Goal: Information Seeking & Learning: Check status

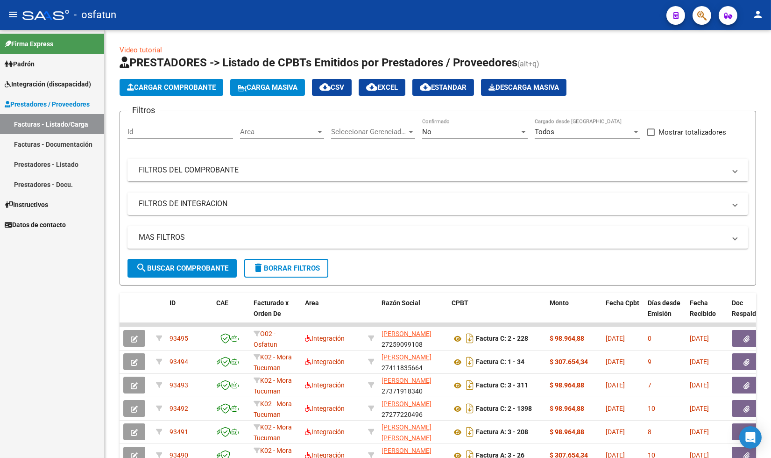
click at [18, 60] on span "Padrón" at bounding box center [20, 64] width 30 height 10
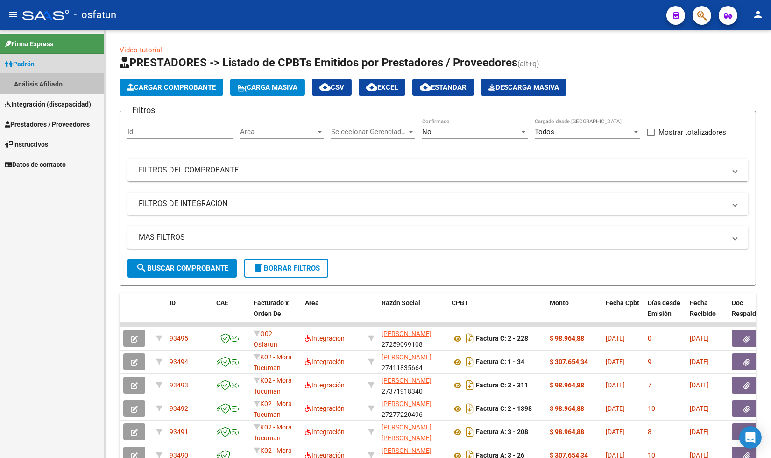
click at [31, 82] on link "Análisis Afiliado" at bounding box center [52, 84] width 104 height 20
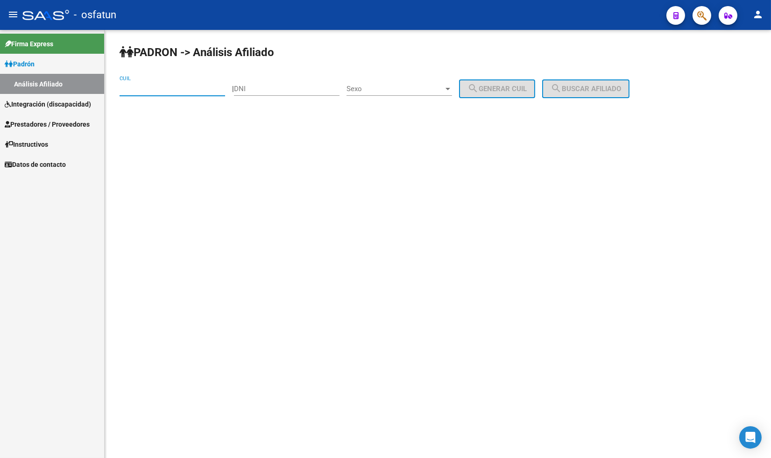
paste input "27-37665748-0"
type input "27-37665748-0"
click at [604, 87] on span "search Buscar afiliado" at bounding box center [585, 89] width 71 height 8
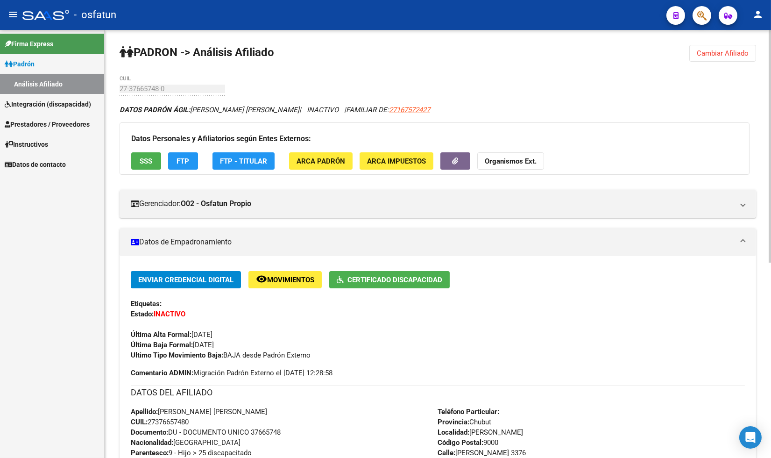
click at [510, 160] on strong "Organismos Ext." at bounding box center [511, 161] width 52 height 8
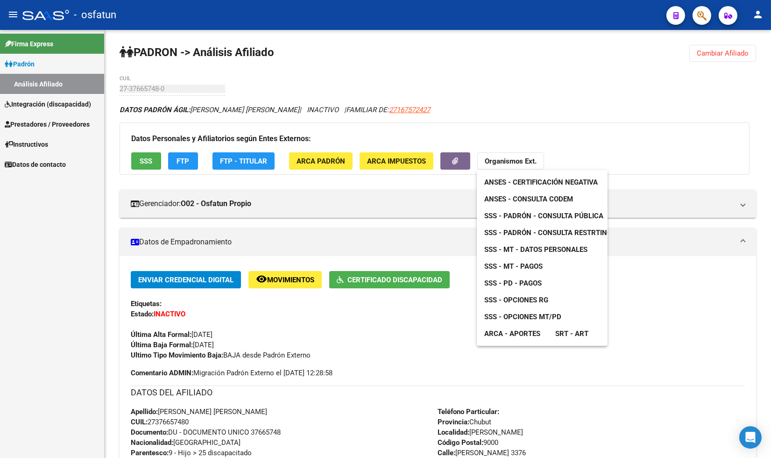
click at [557, 215] on span "SSS - Padrón - Consulta Pública" at bounding box center [543, 216] width 119 height 8
